Goal: Transaction & Acquisition: Purchase product/service

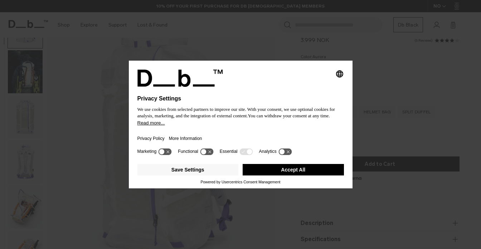
click at [297, 171] on button "Accept All" at bounding box center [293, 169] width 101 height 11
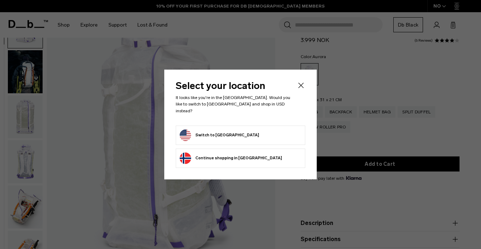
click at [222, 132] on button "Switch to United States" at bounding box center [220, 134] width 80 height 11
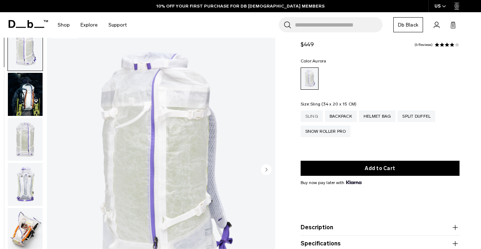
click at [315, 115] on div "Sling" at bounding box center [312, 115] width 22 height 11
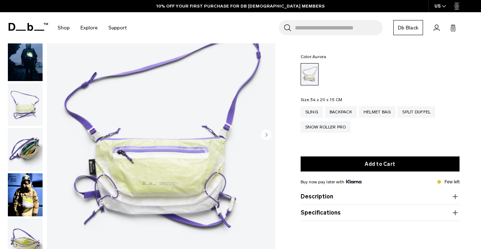
scroll to position [57, 0]
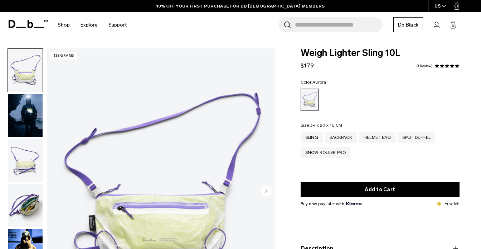
click at [18, 27] on icon at bounding box center [21, 27] width 10 height 1
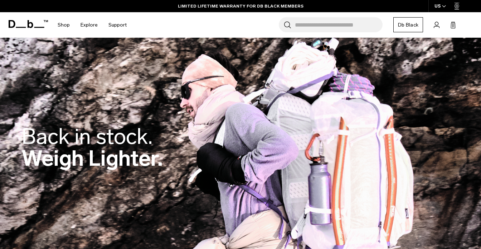
click at [30, 23] on icon at bounding box center [31, 24] width 6 height 8
